Goal: Navigation & Orientation: Find specific page/section

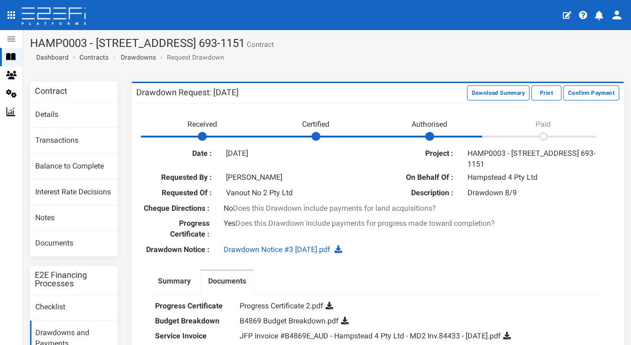
click at [52, 13] on icon at bounding box center [54, 17] width 66 height 19
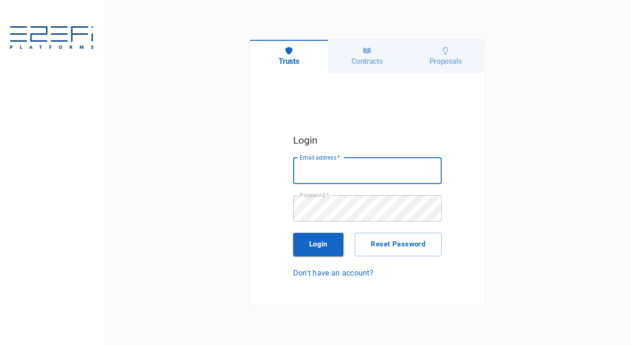
click at [359, 65] on h6 "Contracts" at bounding box center [366, 61] width 31 height 9
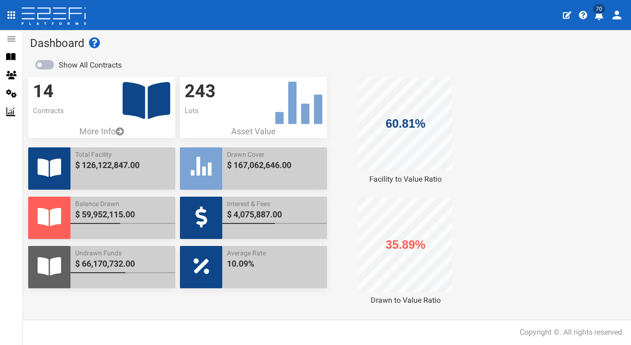
click at [599, 18] on icon "profile" at bounding box center [599, 15] width 8 height 9
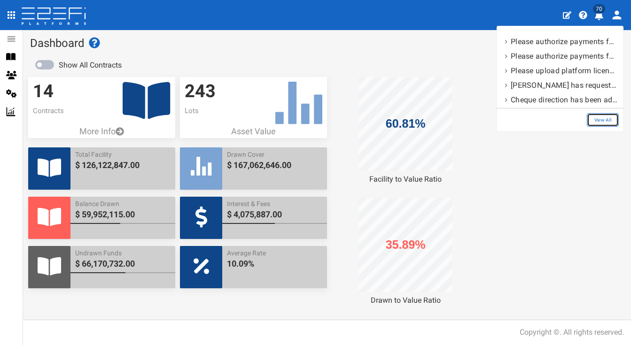
click at [603, 116] on link "View All" at bounding box center [603, 120] width 32 height 14
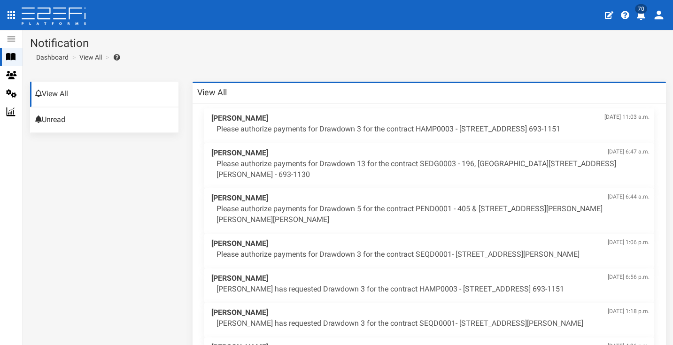
click at [544, 55] on section "Notification Dashboard View All" at bounding box center [348, 52] width 650 height 45
click at [408, 70] on section "Notification Dashboard View All" at bounding box center [348, 52] width 650 height 45
click at [407, 51] on section "Notification Dashboard View All" at bounding box center [348, 52] width 650 height 45
